Goal: Check status

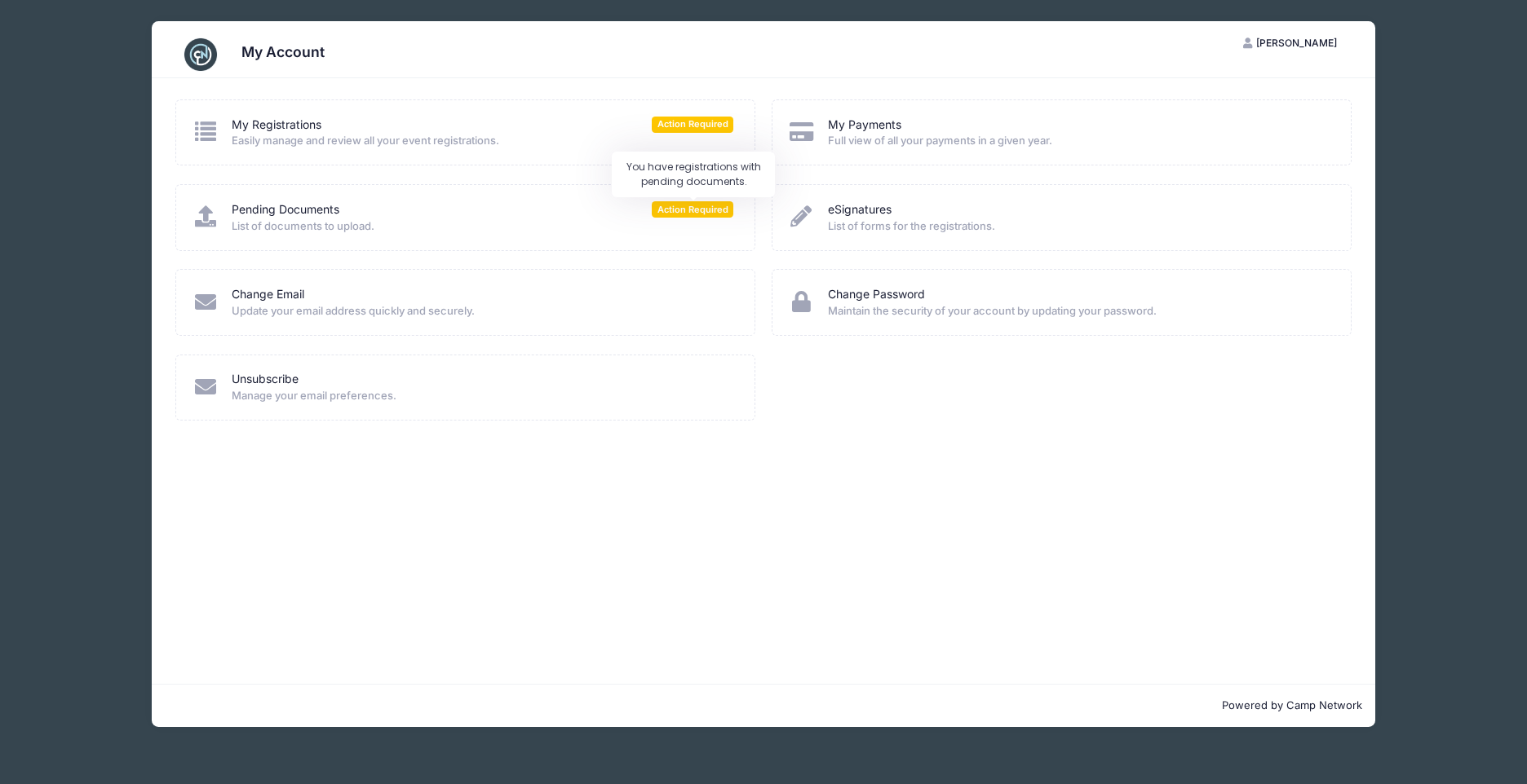
click at [690, 211] on span "Action Required" at bounding box center [693, 209] width 82 height 16
click at [231, 210] on div "Pending Documents Action Required List of documents to upload." at bounding box center [465, 217] width 546 height 32
click at [245, 210] on link "Pending Documents" at bounding box center [284, 210] width 107 height 17
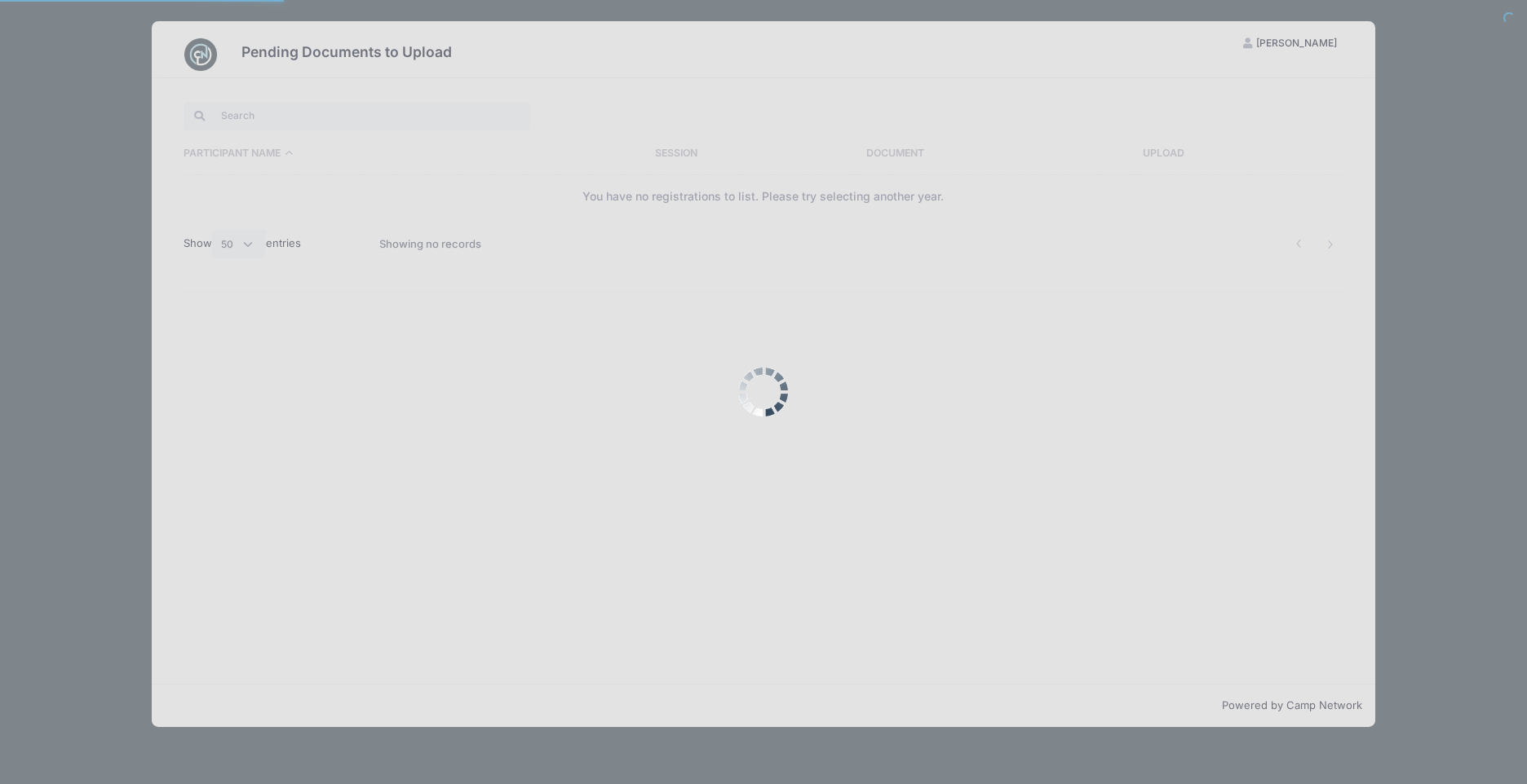
select select "50"
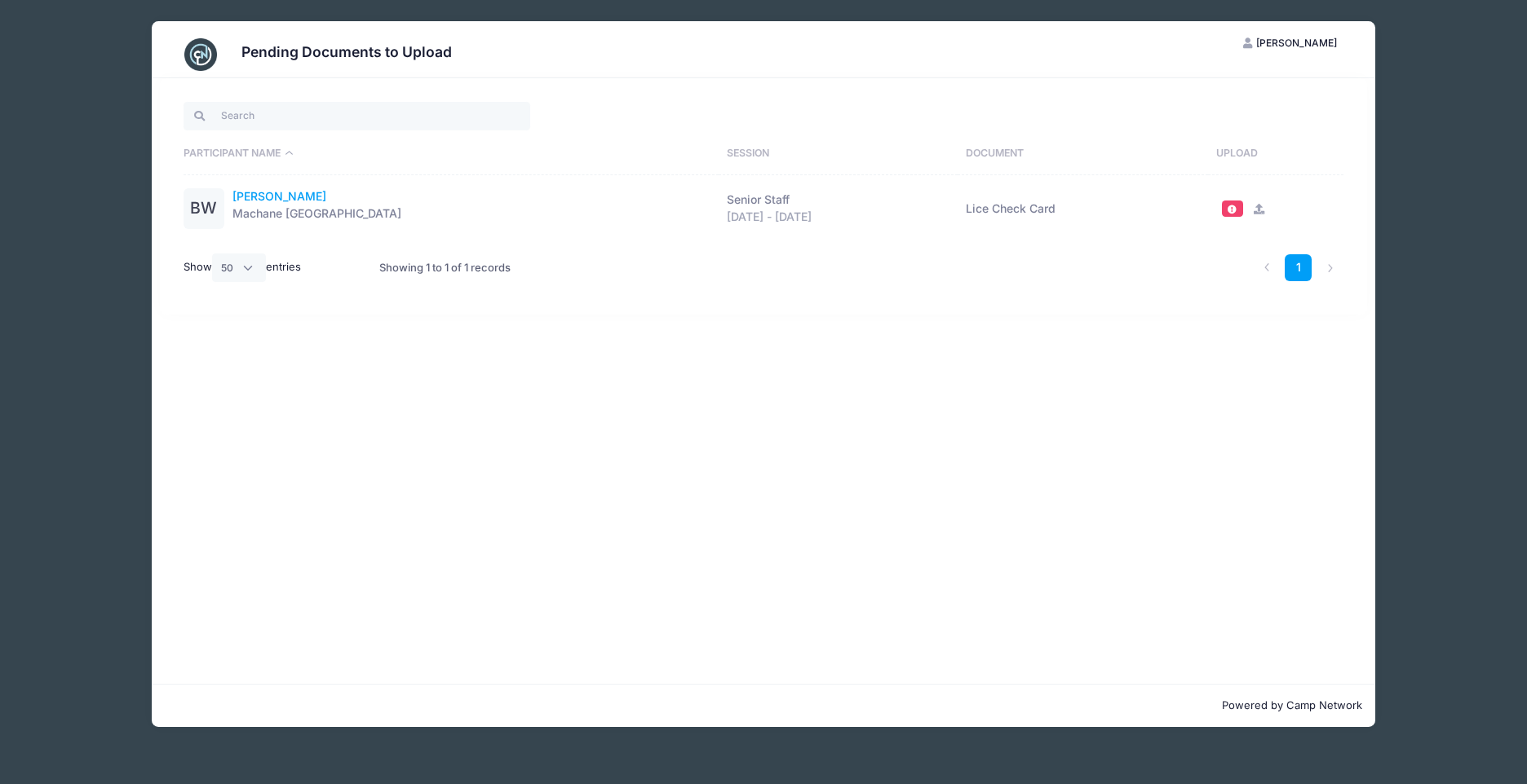
click at [244, 194] on link "[PERSON_NAME]" at bounding box center [279, 197] width 94 height 17
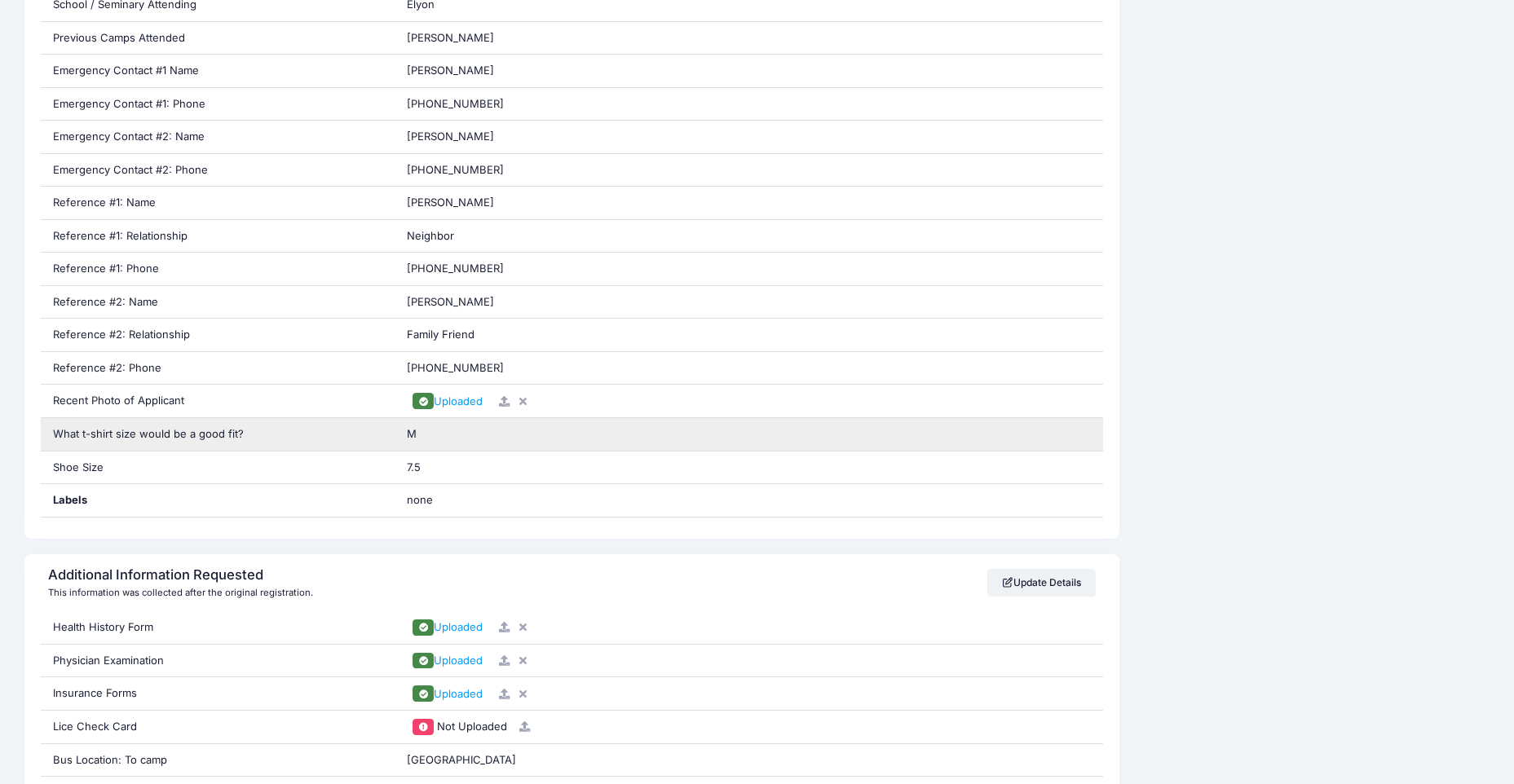
scroll to position [1060, 0]
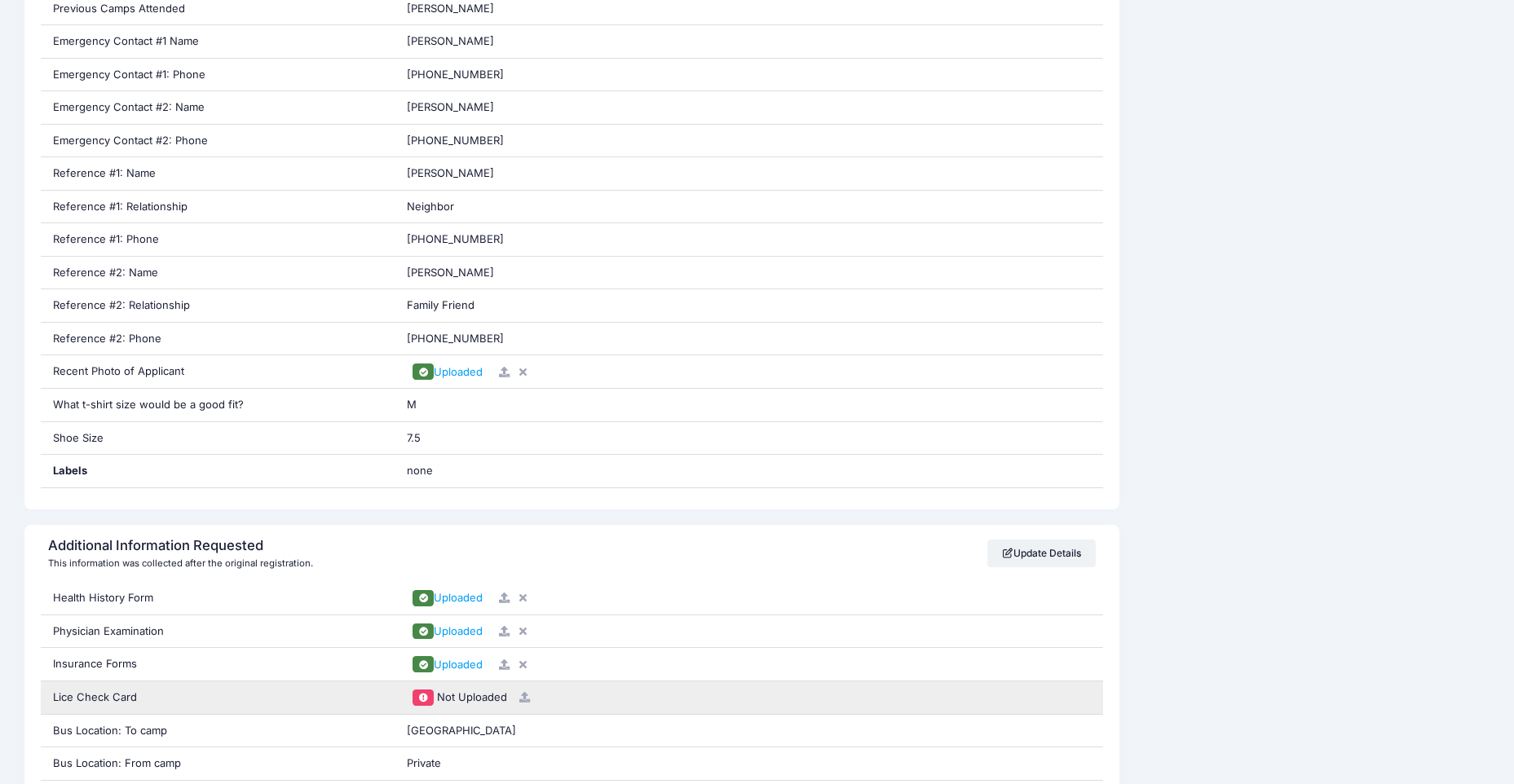
click at [520, 695] on icon at bounding box center [525, 698] width 13 height 11
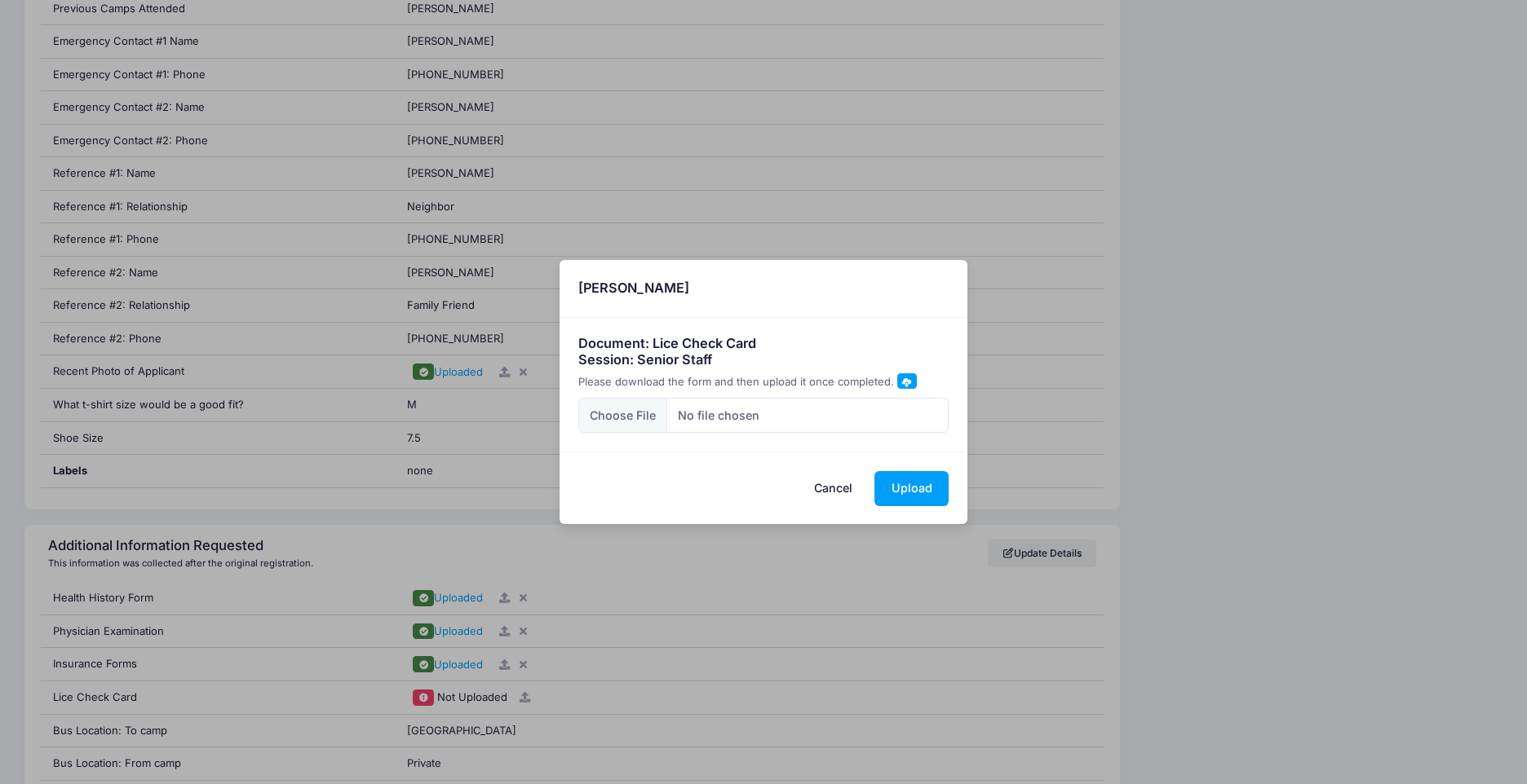
click at [847, 488] on button "Cancel" at bounding box center [833, 489] width 72 height 35
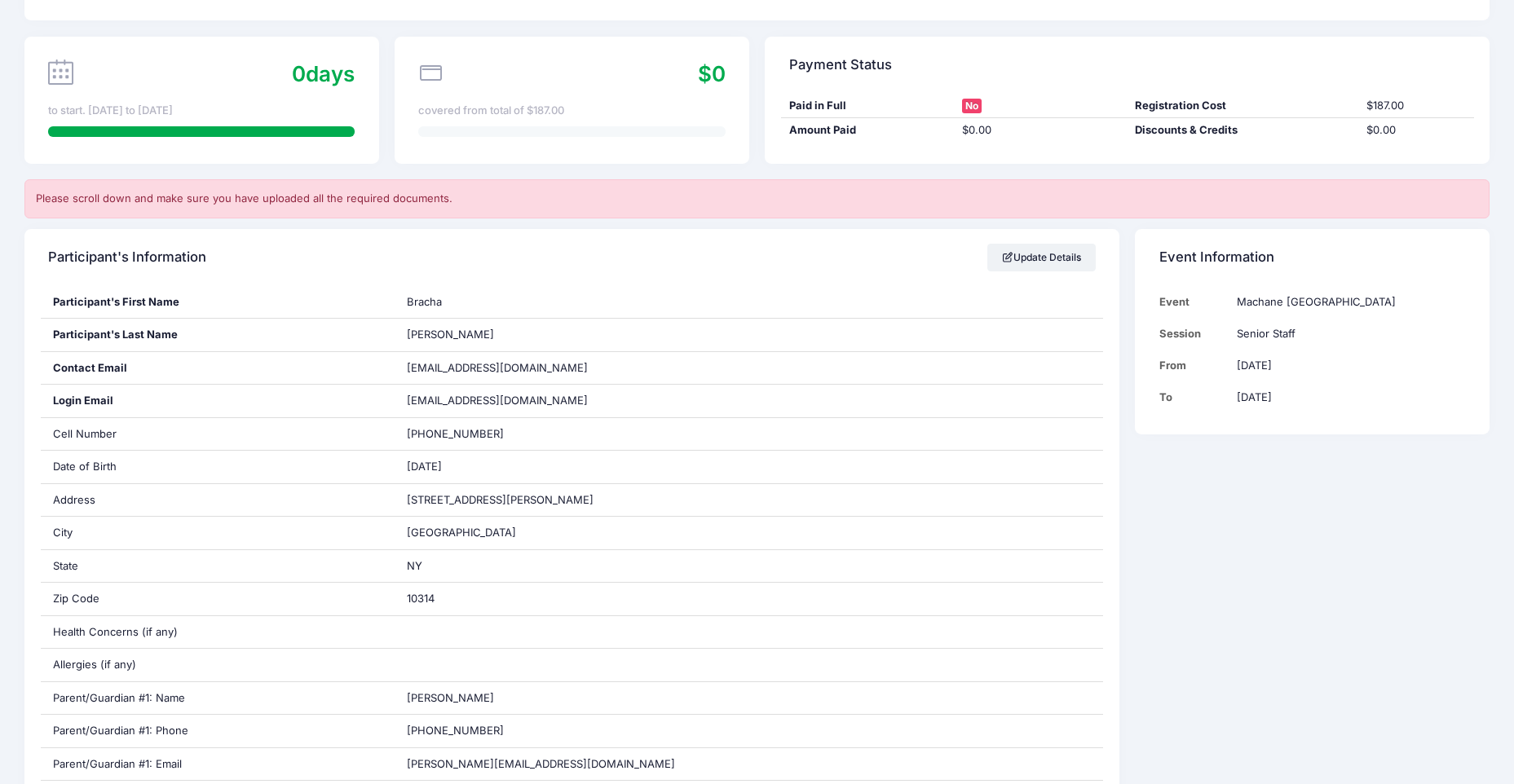
scroll to position [0, 0]
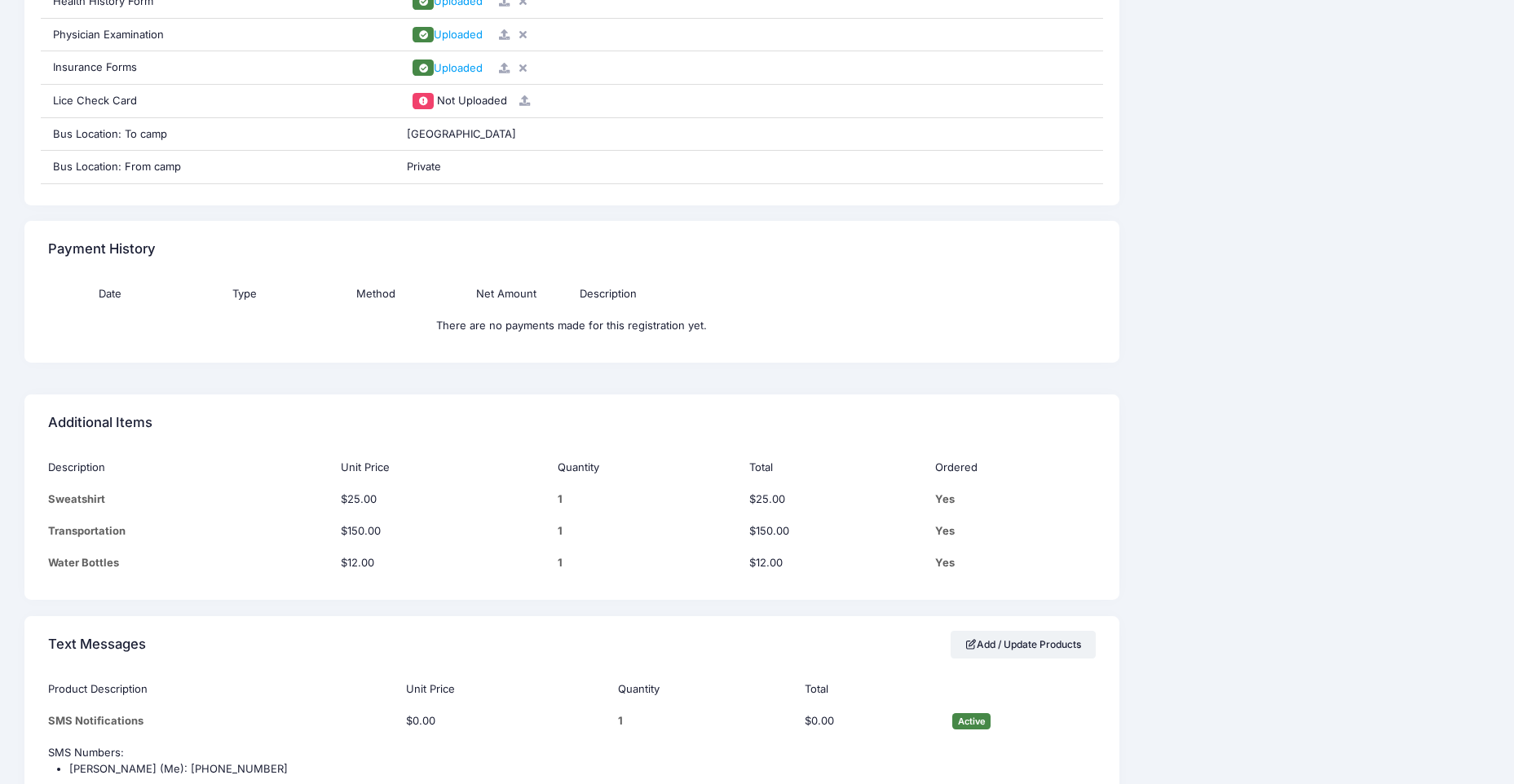
scroll to position [1712, 0]
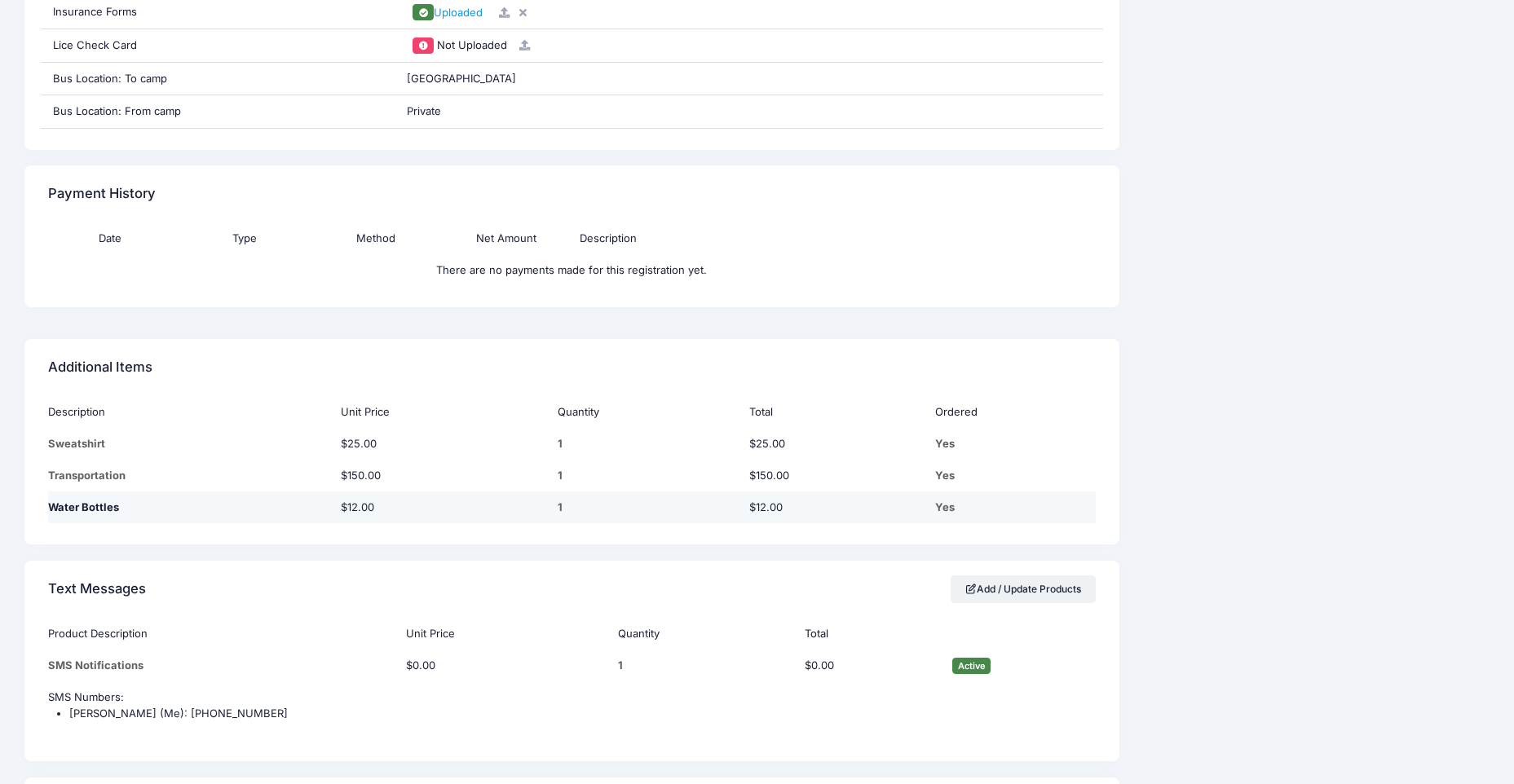
click at [86, 515] on td "Water Bottles" at bounding box center [190, 507] width 284 height 32
click at [110, 512] on td "Water Bottles" at bounding box center [190, 507] width 284 height 32
drag, startPoint x: 110, startPoint y: 512, endPoint x: 163, endPoint y: 515, distance: 53.1
click at [163, 515] on td "Water Bottles" at bounding box center [190, 507] width 284 height 32
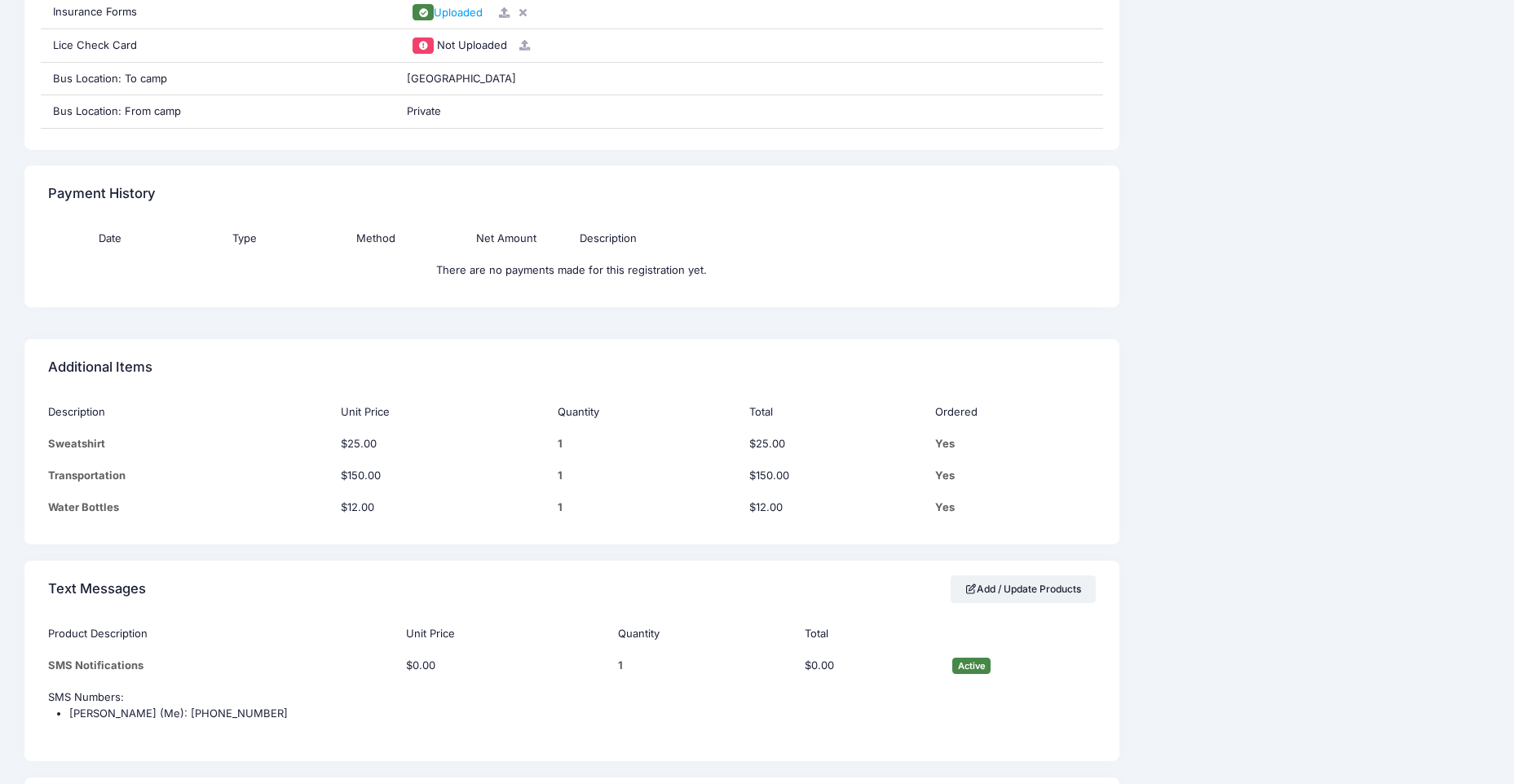
drag, startPoint x: 942, startPoint y: 505, endPoint x: 1004, endPoint y: 525, distance: 65.1
click at [1004, 525] on div "Description Unit Price Quantity Total Ordered Sweatshirt $25.00 1 $25.00 Yes Tr…" at bounding box center [571, 471] width 1095 height 148
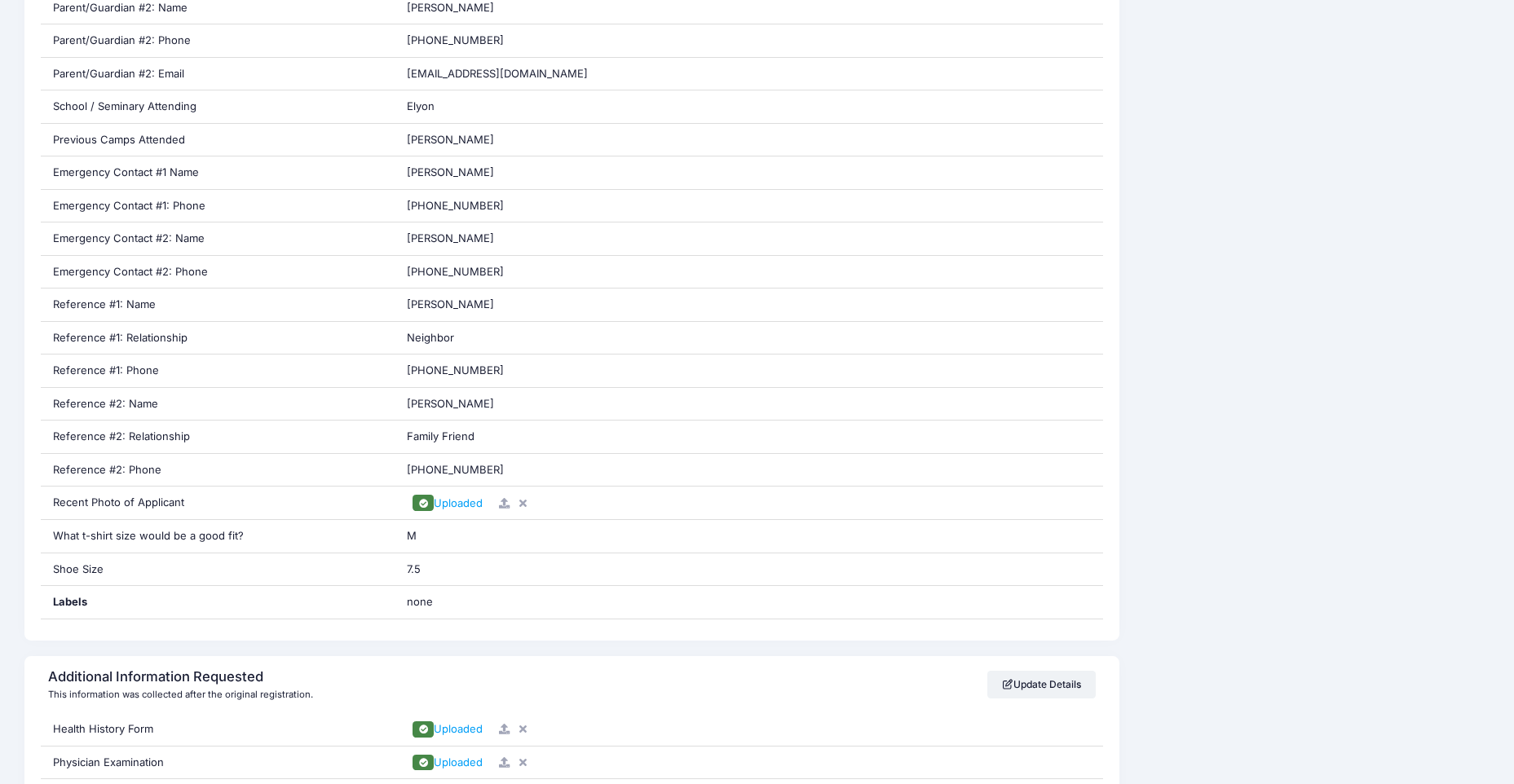
scroll to position [847, 0]
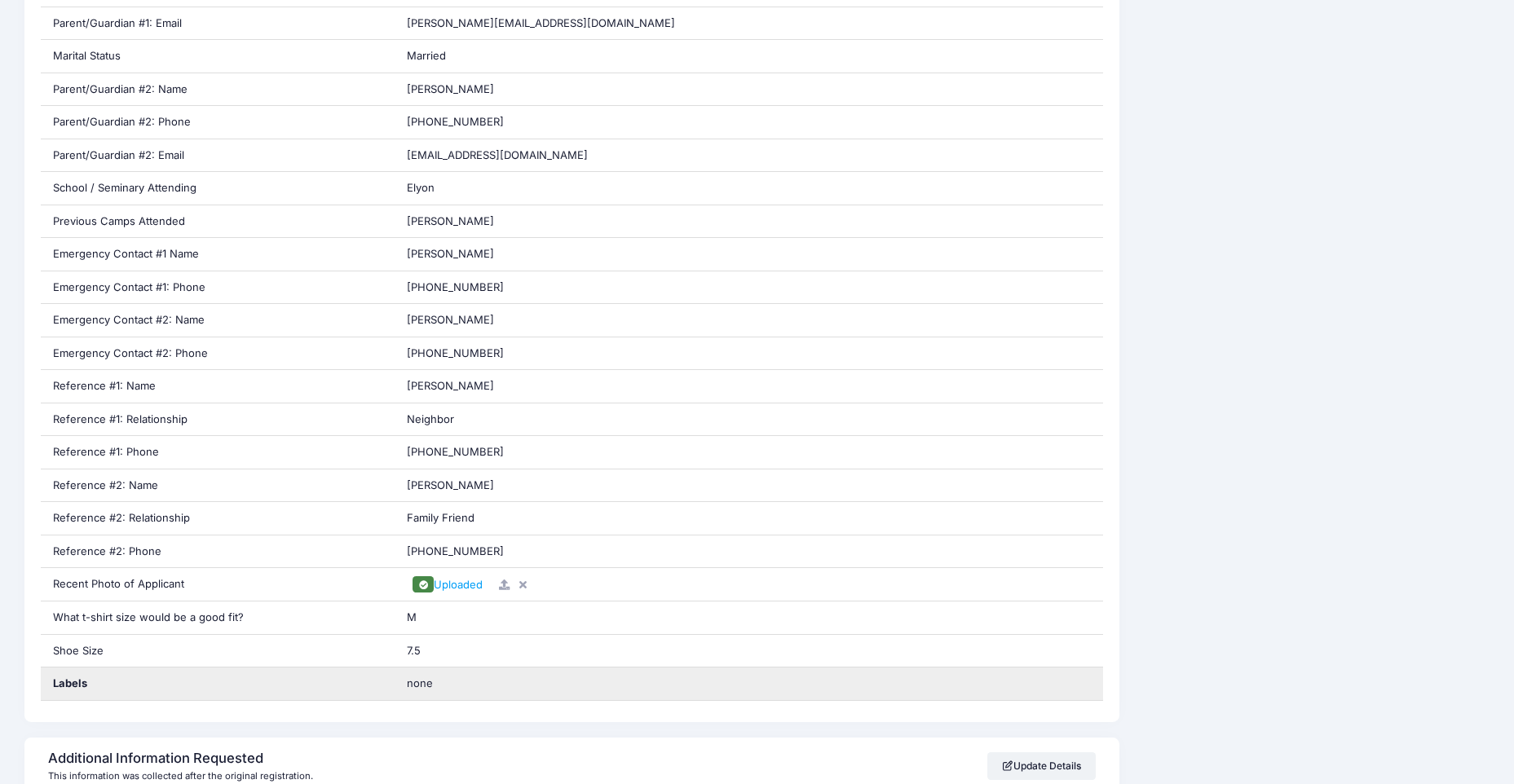
click at [428, 687] on span "none" at bounding box center [508, 684] width 204 height 17
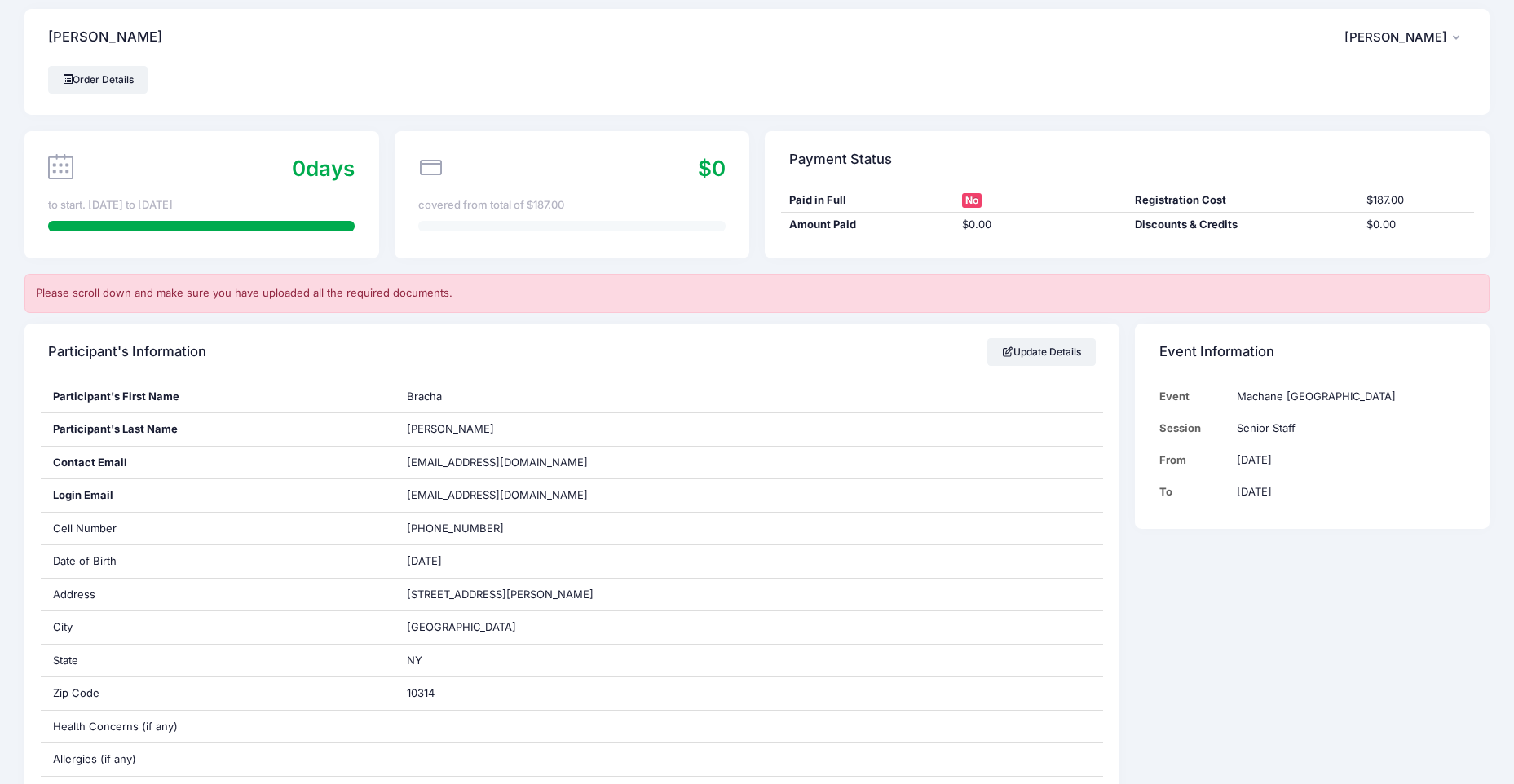
scroll to position [0, 0]
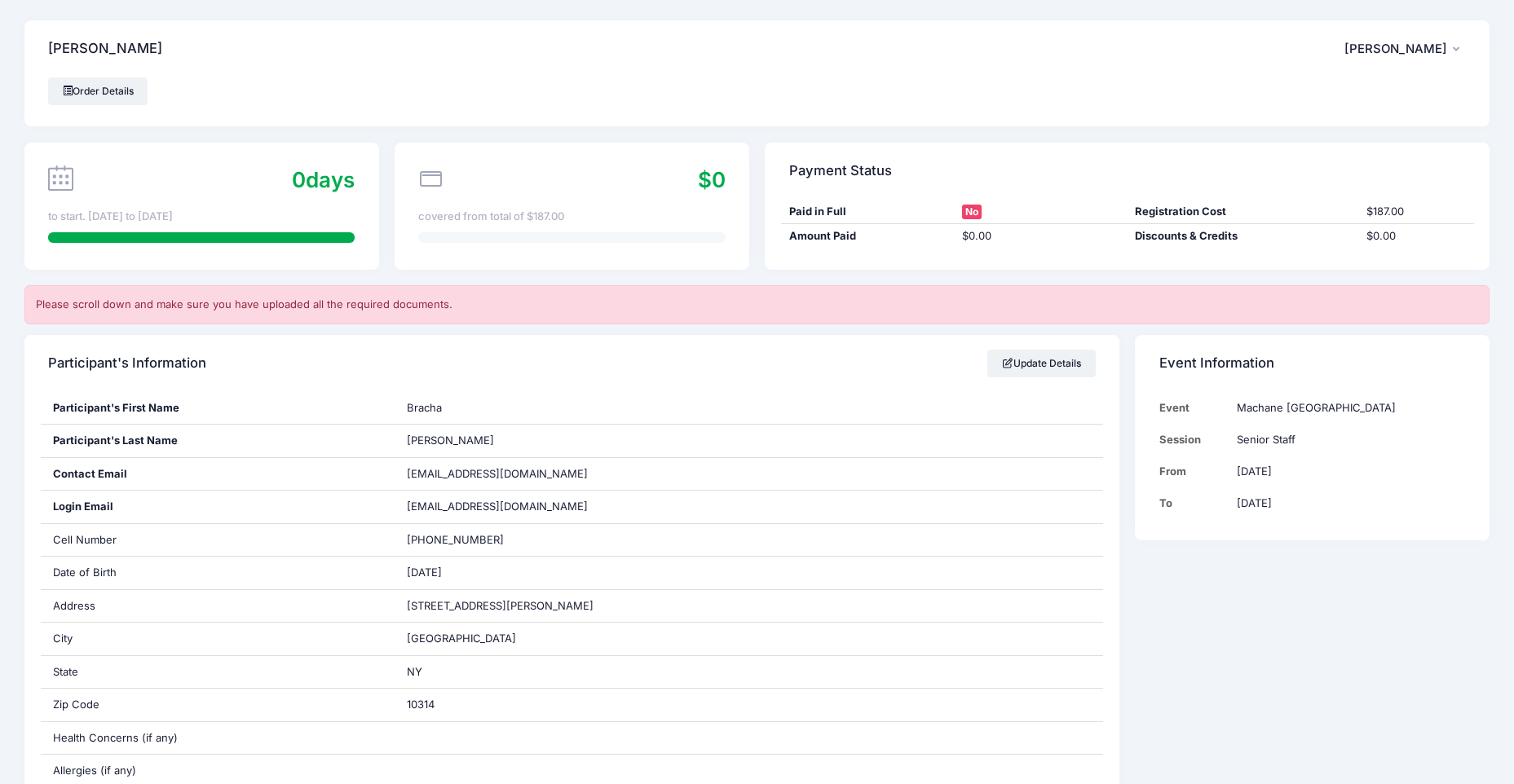
click at [1224, 236] on div "Discounts & Credits" at bounding box center [1243, 237] width 231 height 17
click at [502, 222] on div "covered from total of $187.00" at bounding box center [571, 217] width 307 height 17
click at [427, 179] on icon at bounding box center [431, 179] width 25 height 25
click at [420, 175] on icon at bounding box center [431, 179] width 25 height 25
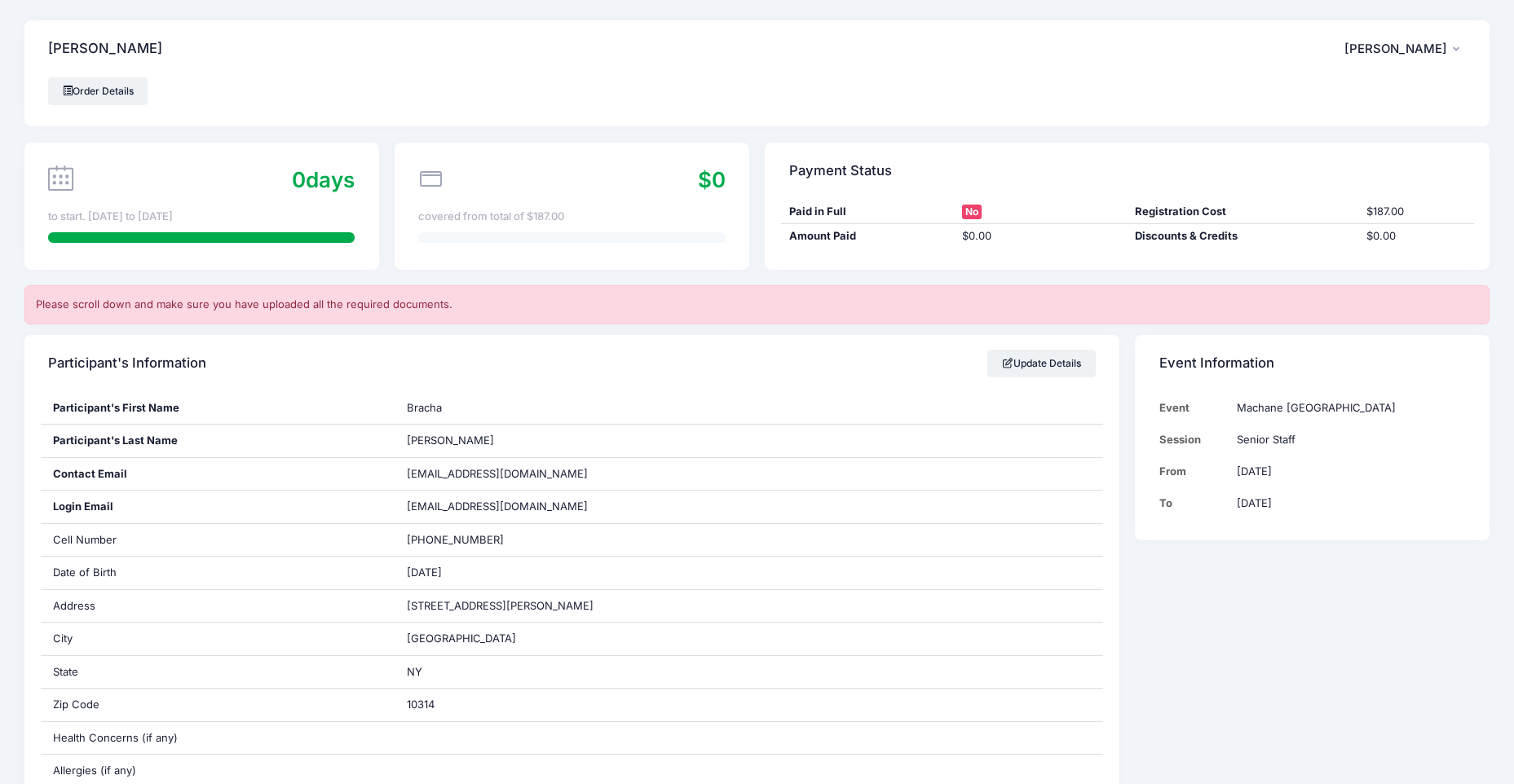
click at [717, 179] on span "$0" at bounding box center [711, 180] width 27 height 25
click at [110, 94] on link "Order Details" at bounding box center [98, 91] width 100 height 27
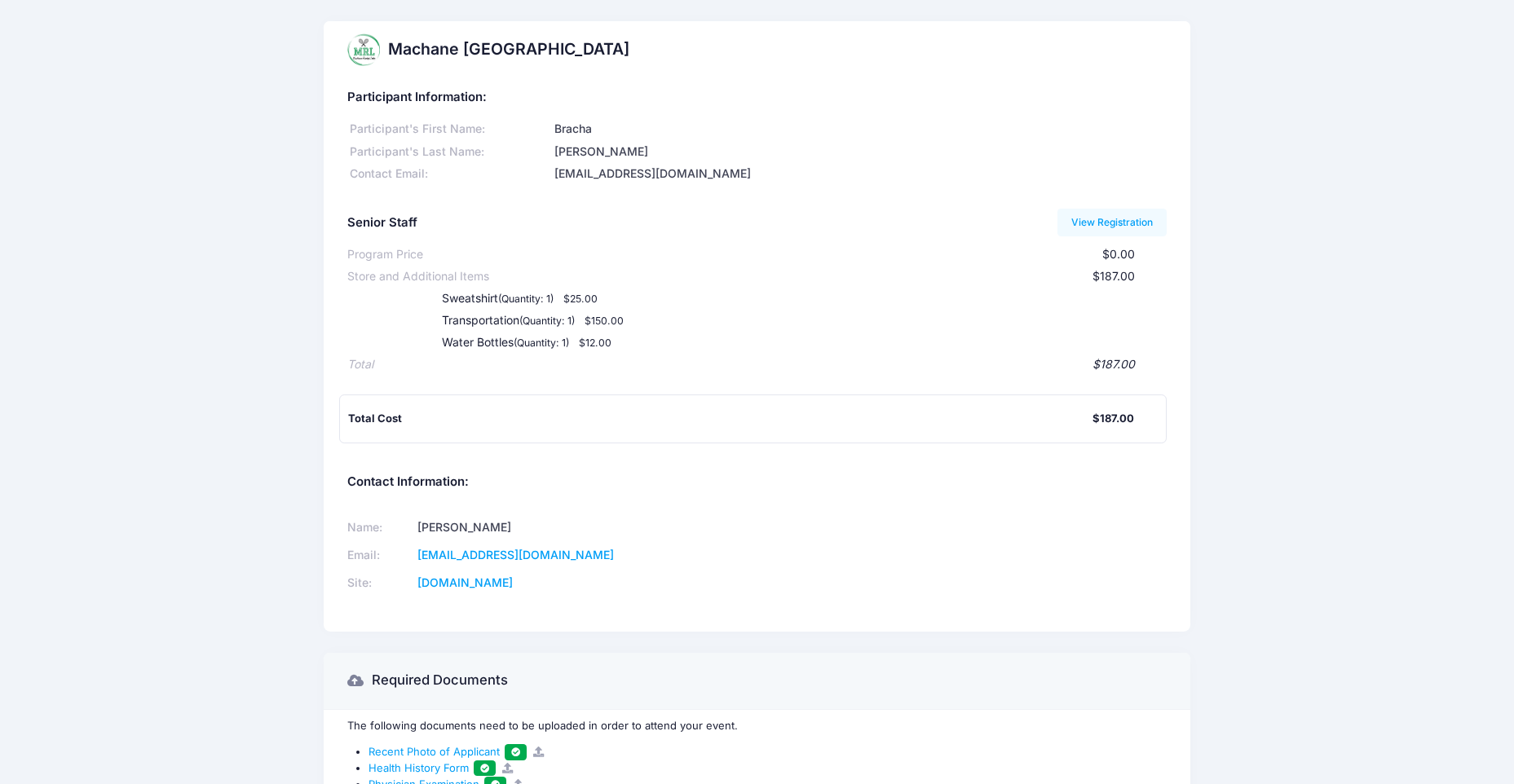
click at [991, 419] on div "Total Cost" at bounding box center [720, 419] width 744 height 17
click at [427, 425] on div "Total Cost" at bounding box center [720, 419] width 744 height 17
